Goal: Information Seeking & Learning: Compare options

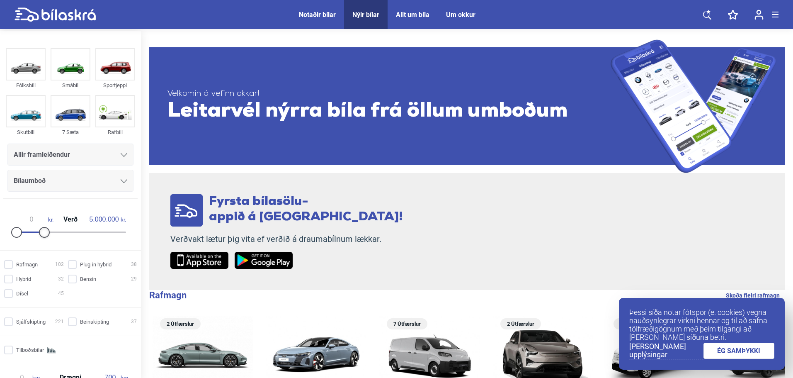
type input "4.500.000"
drag, startPoint x: 122, startPoint y: 234, endPoint x: 39, endPoint y: 242, distance: 83.2
click at [39, 242] on div "0 kr. Verð 4.500.000 kr." at bounding box center [71, 224] width 128 height 38
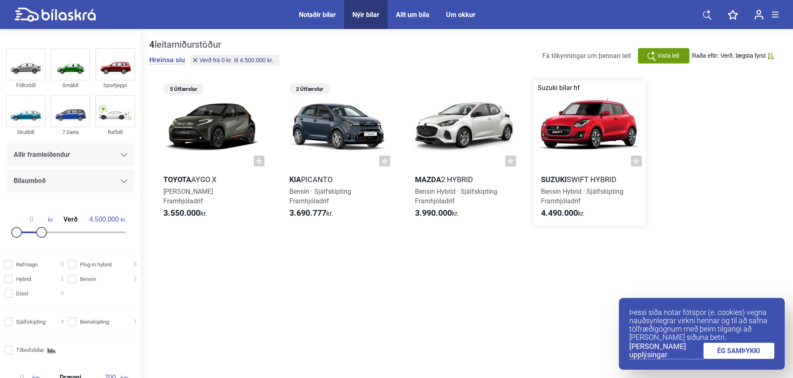
click at [595, 134] on div at bounding box center [590, 125] width 113 height 90
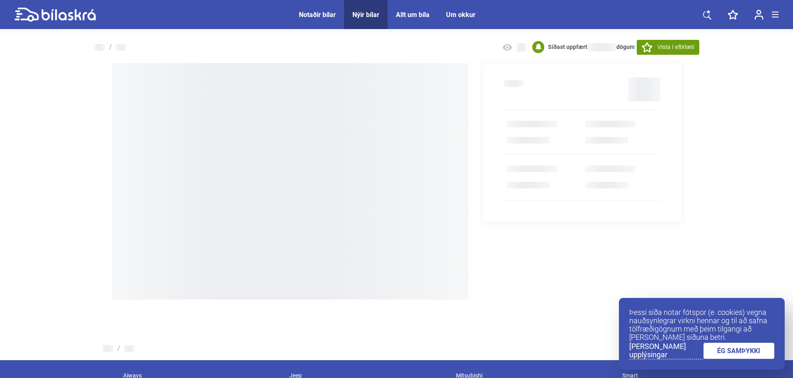
click at [367, 17] on div "Nýir bílar" at bounding box center [365, 15] width 27 height 8
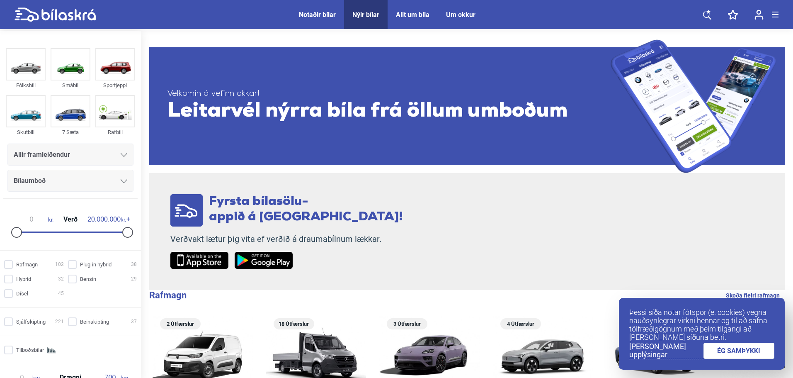
click at [311, 22] on span "Notaðir bílar" at bounding box center [317, 14] width 53 height 29
click at [313, 16] on div "Notaðir bílar" at bounding box center [317, 15] width 37 height 8
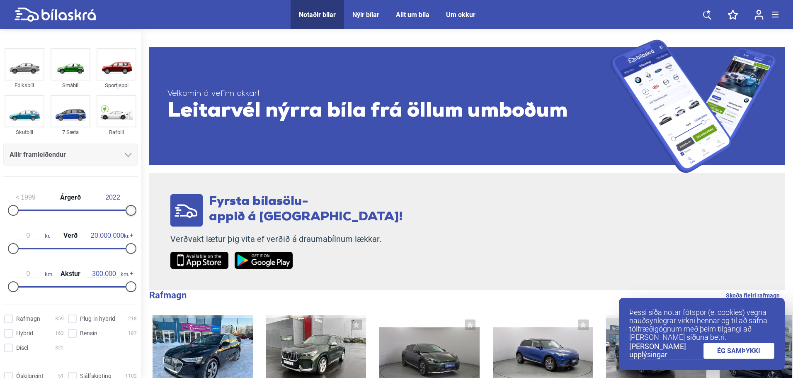
drag, startPoint x: 131, startPoint y: 209, endPoint x: 146, endPoint y: 212, distance: 15.1
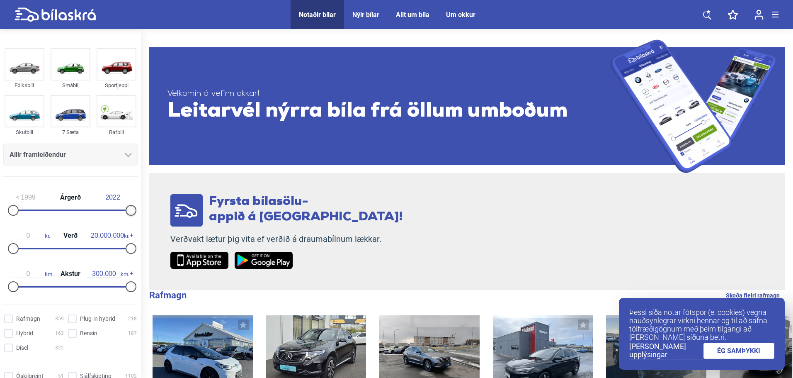
drag, startPoint x: 128, startPoint y: 214, endPoint x: 138, endPoint y: 214, distance: 10.8
click at [138, 214] on aside "Fólksbíll Smábíl Sportjeppi Skutbíll 7 Sæta Rafbíll Allir framleiðendur [PERSON…" at bounding box center [70, 205] width 141 height 349
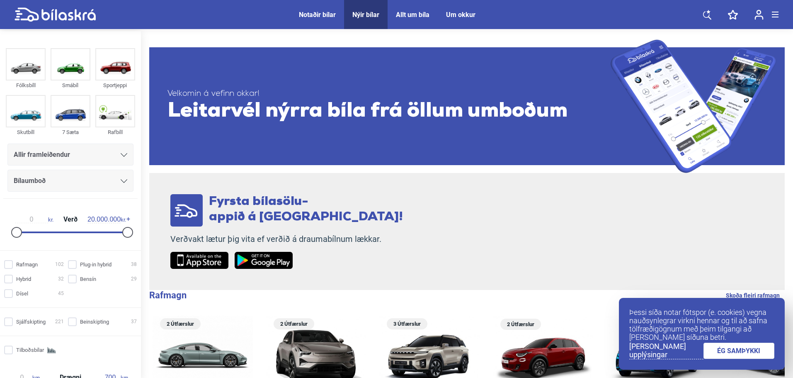
click at [319, 13] on div "Notaðir bílar" at bounding box center [317, 15] width 37 height 8
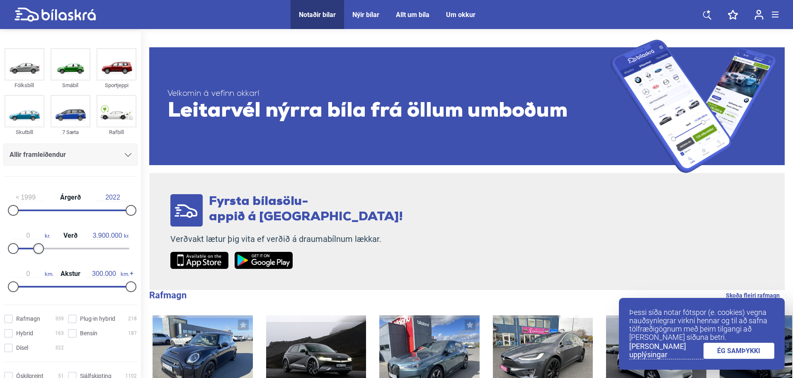
type input "3.800.000"
drag, startPoint x: 124, startPoint y: 248, endPoint x: 30, endPoint y: 254, distance: 93.5
click at [30, 254] on div "0 kr. Verð 3.800.000 kr." at bounding box center [70, 240] width 134 height 38
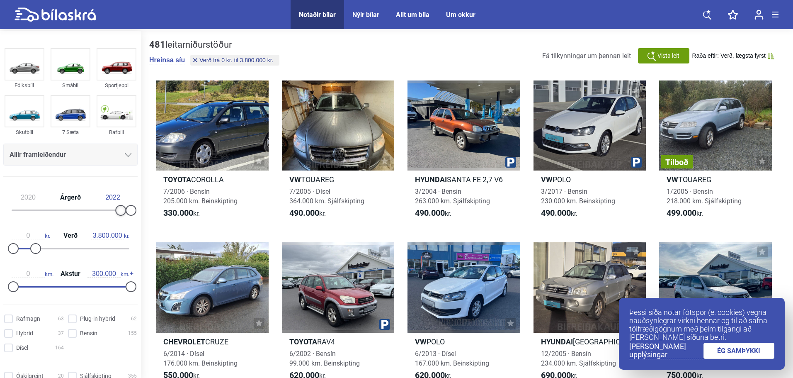
type input "2021"
drag, startPoint x: 15, startPoint y: 209, endPoint x: 126, endPoint y: 222, distance: 111.4
click at [125, 221] on div "2021 Árgerð 2022" at bounding box center [70, 202] width 134 height 38
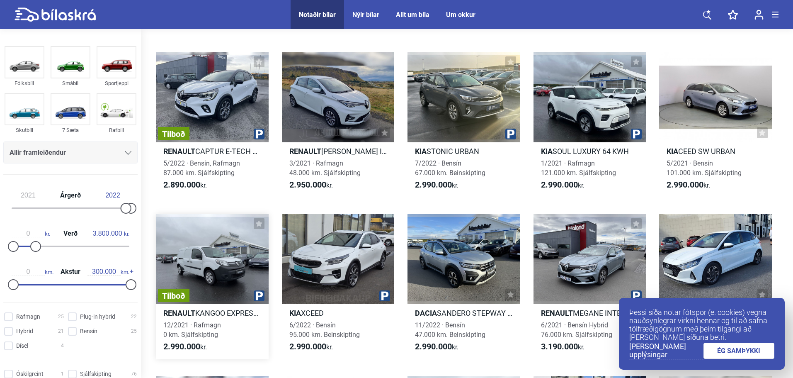
scroll to position [1327, 0]
